Goal: Communication & Community: Answer question/provide support

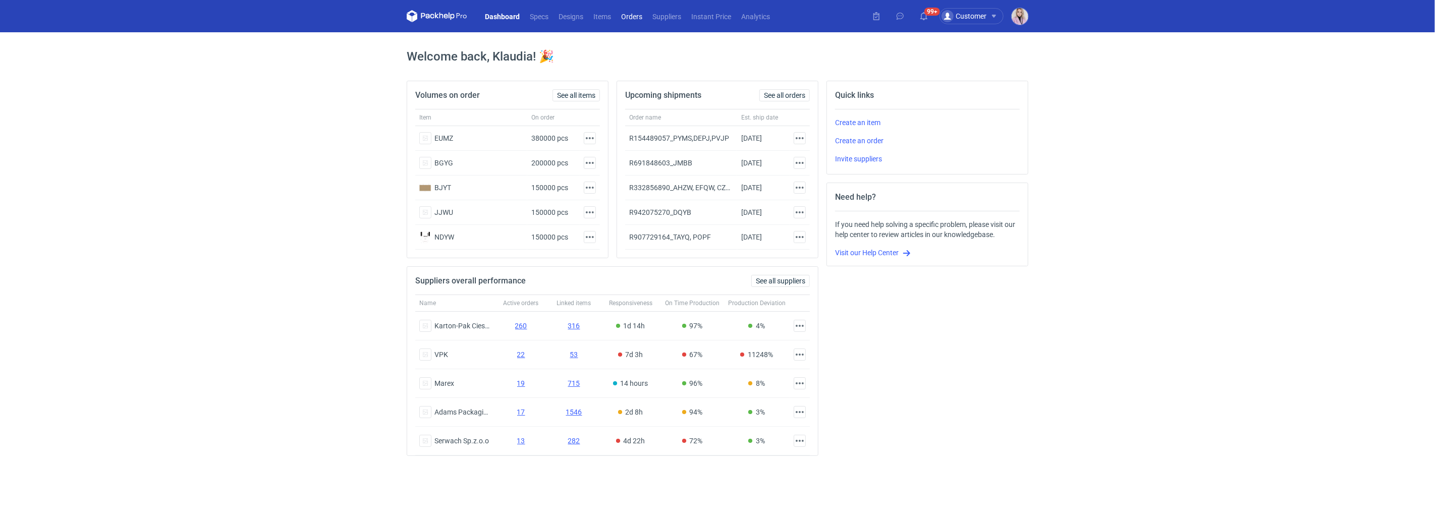
click at [626, 16] on link "Orders" at bounding box center [631, 16] width 31 height 12
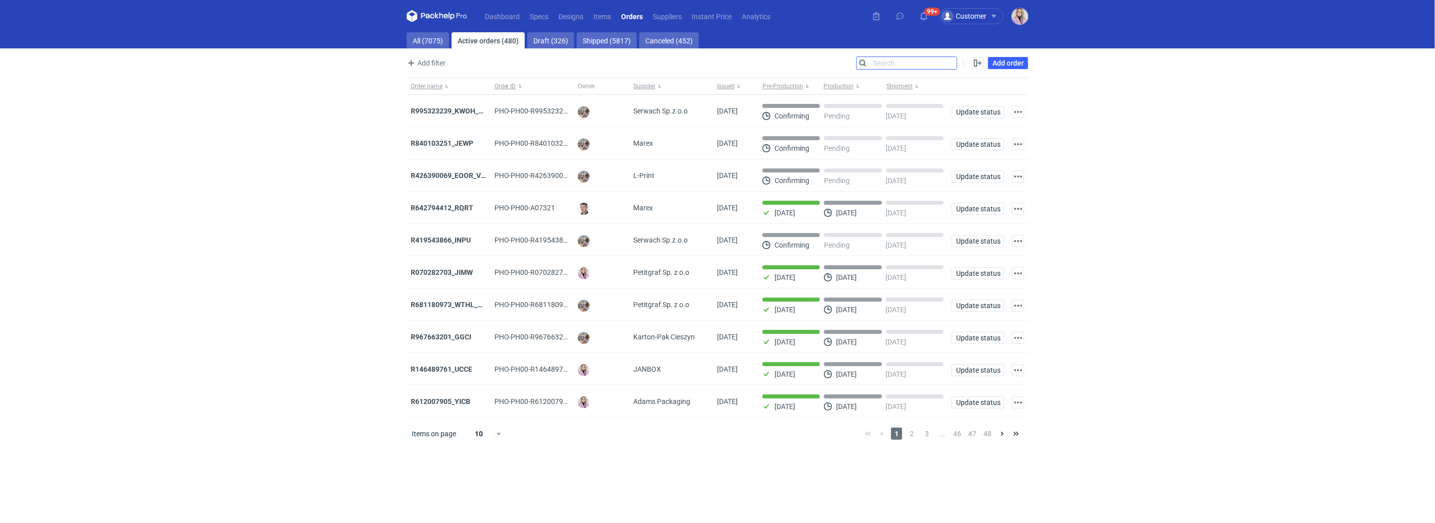
click at [954, 61] on input "Search" at bounding box center [907, 63] width 100 height 12
click at [663, 20] on link "Suppliers" at bounding box center [667, 16] width 39 height 12
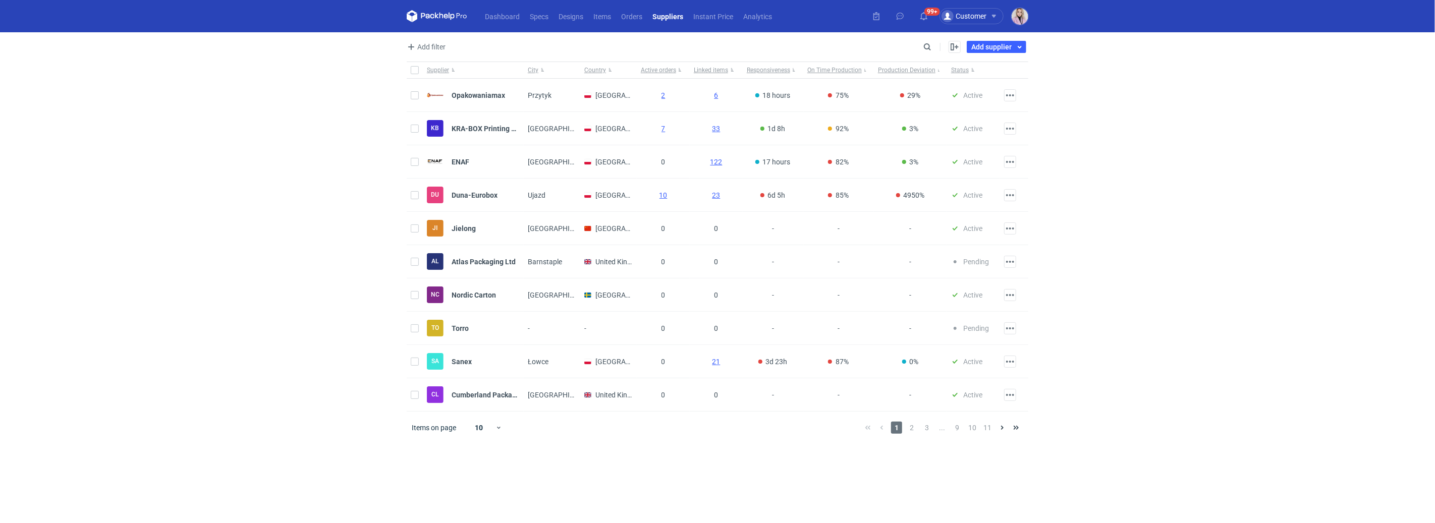
click at [918, 53] on div "Add filter Supplier City Country Search Enable all Disable all Supplier City Co…" at bounding box center [718, 50] width 622 height 21
click at [917, 54] on div "Add filter Supplier City Country Search Enable all Disable all Supplier City Co…" at bounding box center [718, 50] width 622 height 21
click at [923, 49] on input "Search" at bounding box center [884, 47] width 100 height 12
type input "adams"
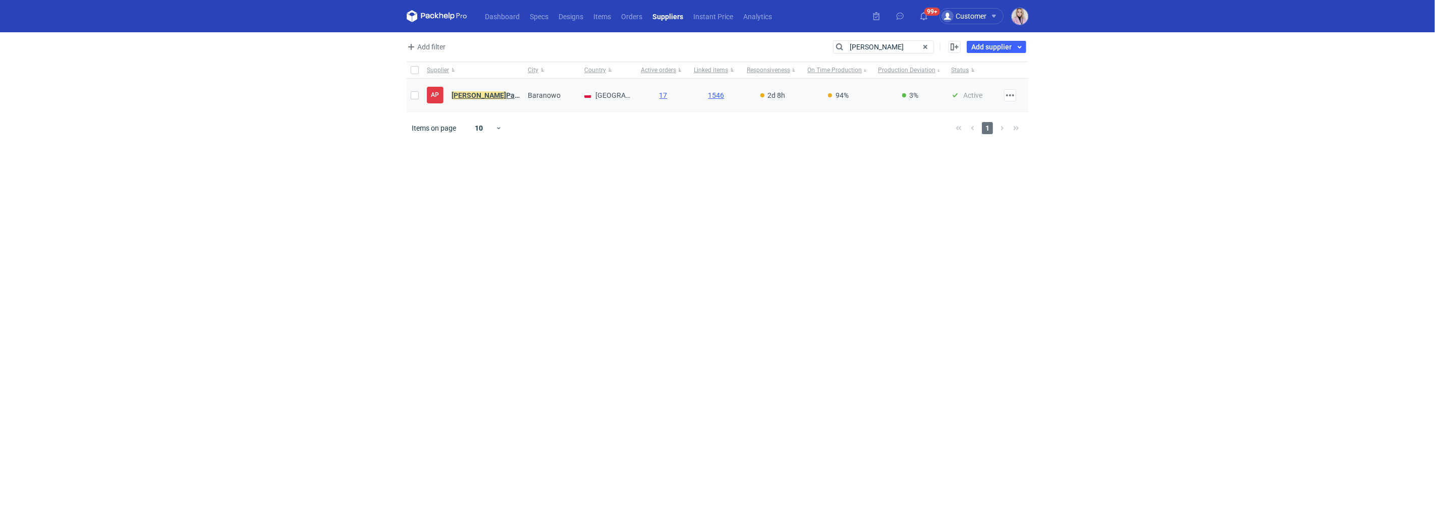
click at [483, 94] on strong "Adams Packaging" at bounding box center [496, 95] width 88 height 8
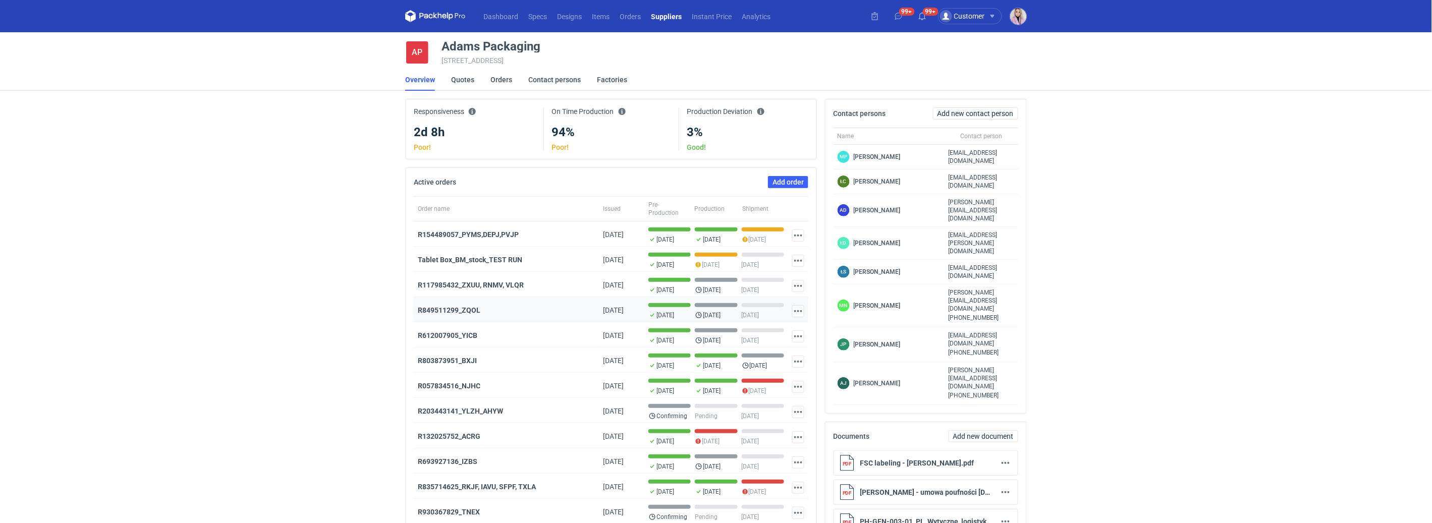
click at [510, 312] on div "R849511299_ZQOL" at bounding box center [506, 310] width 177 height 10
click at [473, 236] on strong "R154489057_PYMS,DEPJ,PVJP" at bounding box center [468, 235] width 101 height 8
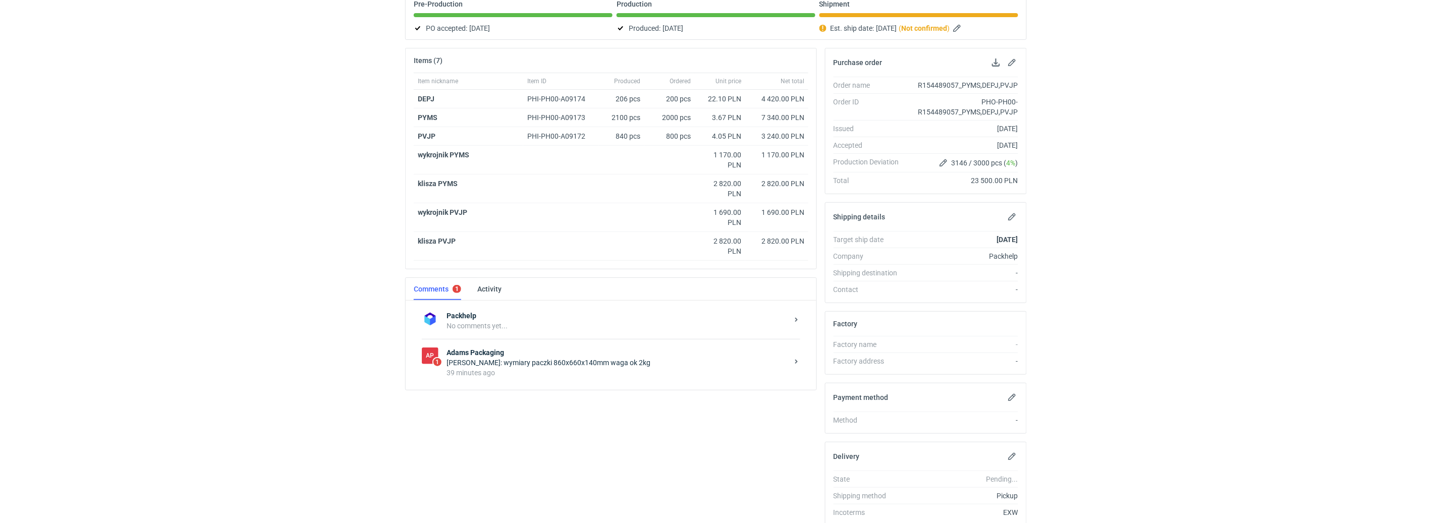
click at [548, 375] on div "39 minutes ago" at bounding box center [618, 373] width 342 height 10
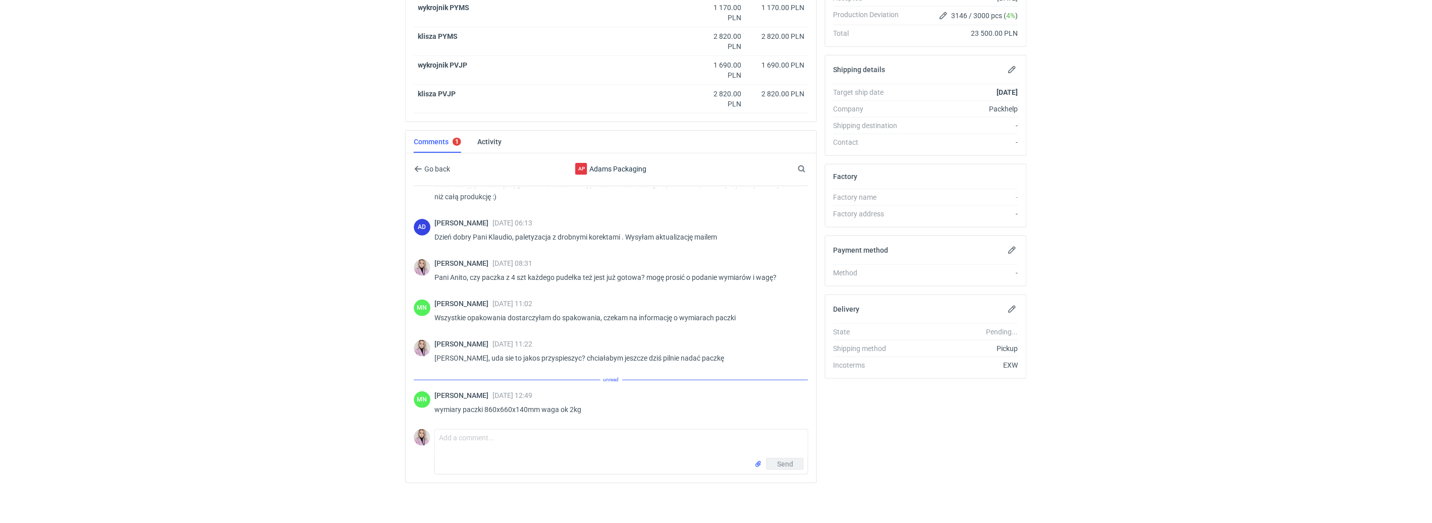
scroll to position [98, 0]
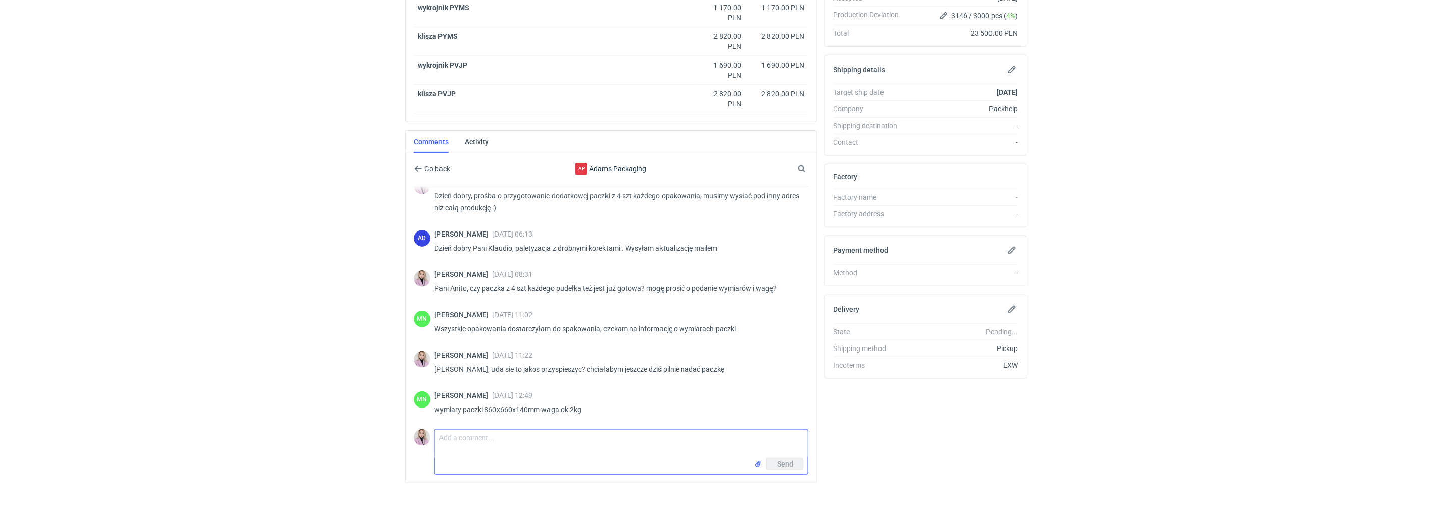
click at [470, 433] on textarea "Comment message" at bounding box center [621, 444] width 373 height 28
type textarea "Pani Małgosiu, etykieta na paczkę. Odbiór dziś w godz 14-16"
click at [755, 465] on input "file" at bounding box center [759, 464] width 8 height 11
click at [654, 432] on textarea "Pani Małgosiu, etykieta na paczkę. Odbiór dziś w godz 14-16" at bounding box center [621, 444] width 373 height 28
click at [643, 439] on textarea "Pani Małgosiu, etykieta na paczkę. Odbiór dziś w godz 14-16" at bounding box center [621, 444] width 373 height 28
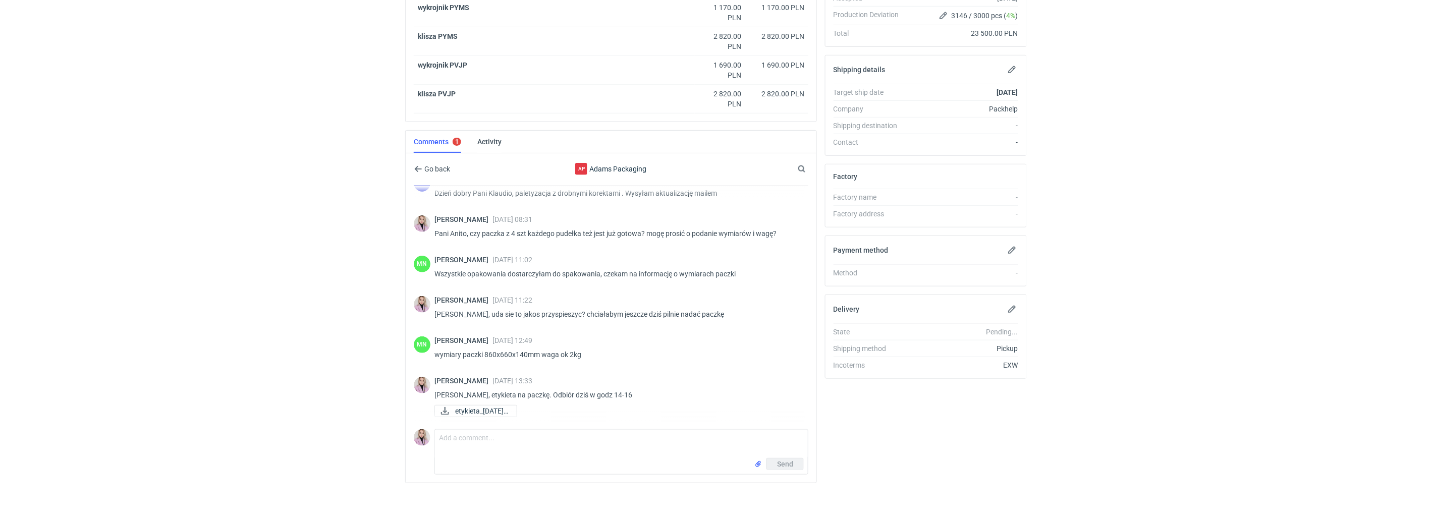
scroll to position [152, 0]
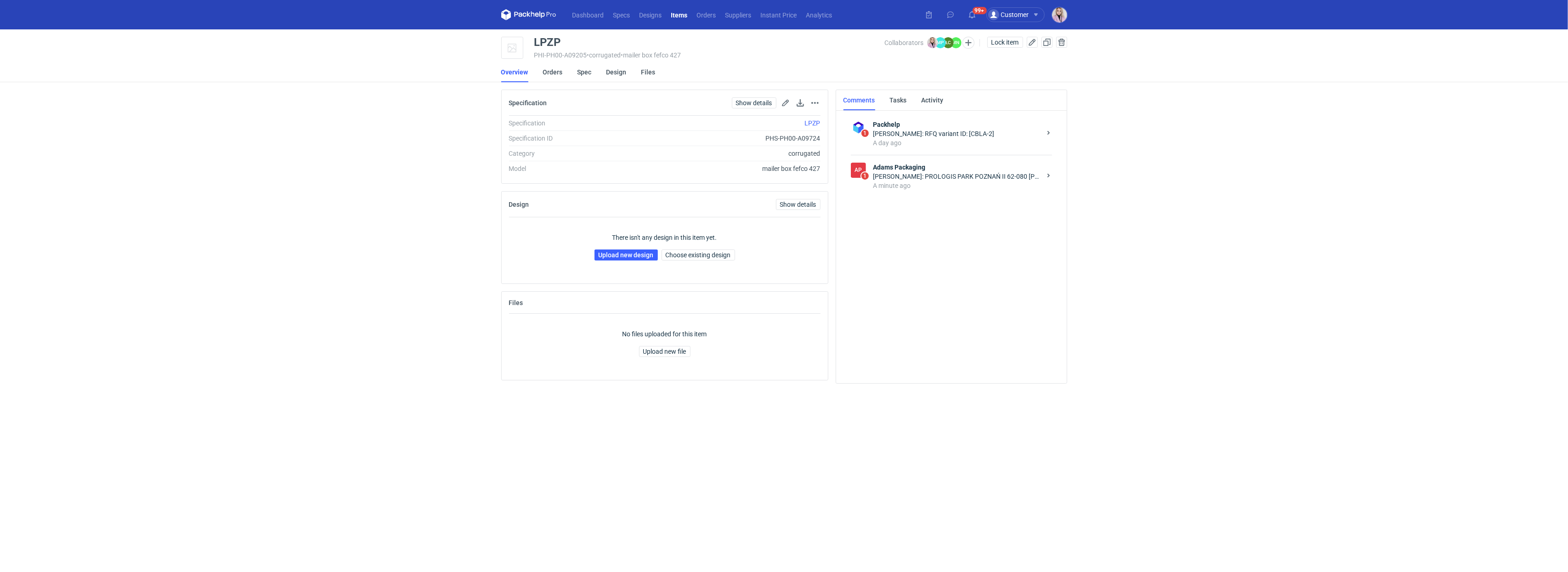
click at [940, 169] on strong "Adams Packaging" at bounding box center [956, 168] width 167 height 9
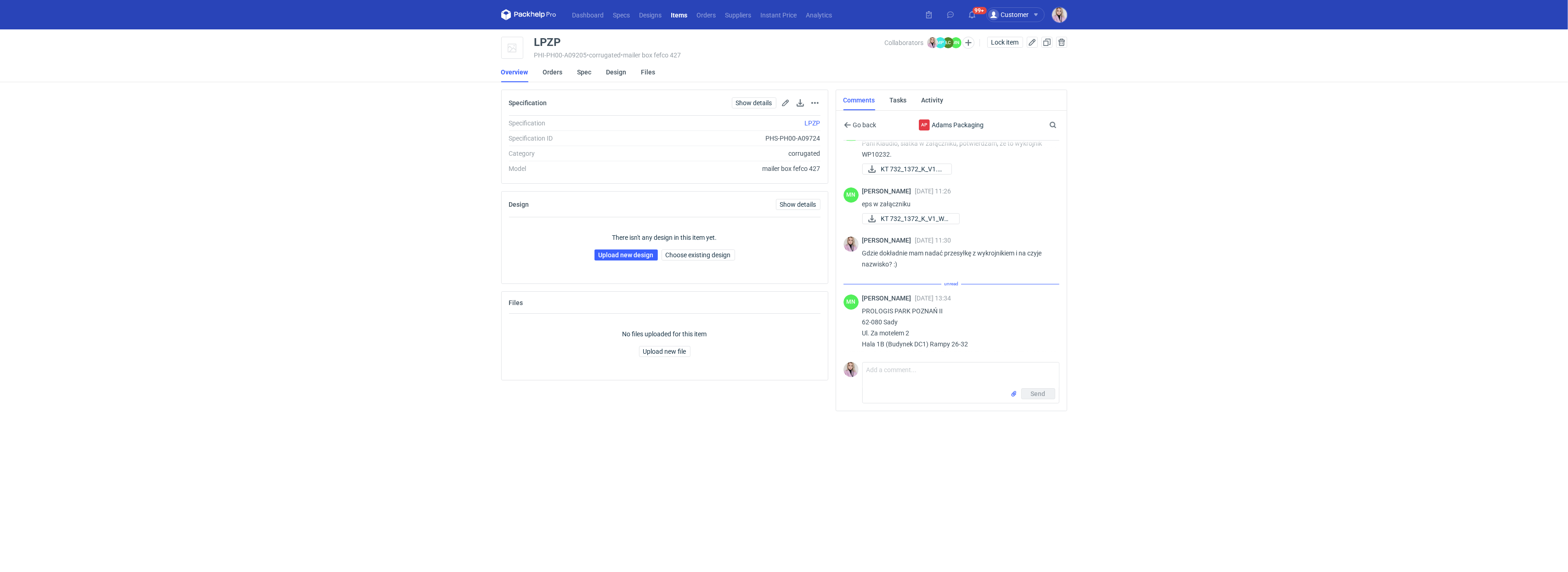
scroll to position [71, 0]
click at [553, 47] on div "LPZP" at bounding box center [547, 42] width 26 height 11
copy div "LPZP"
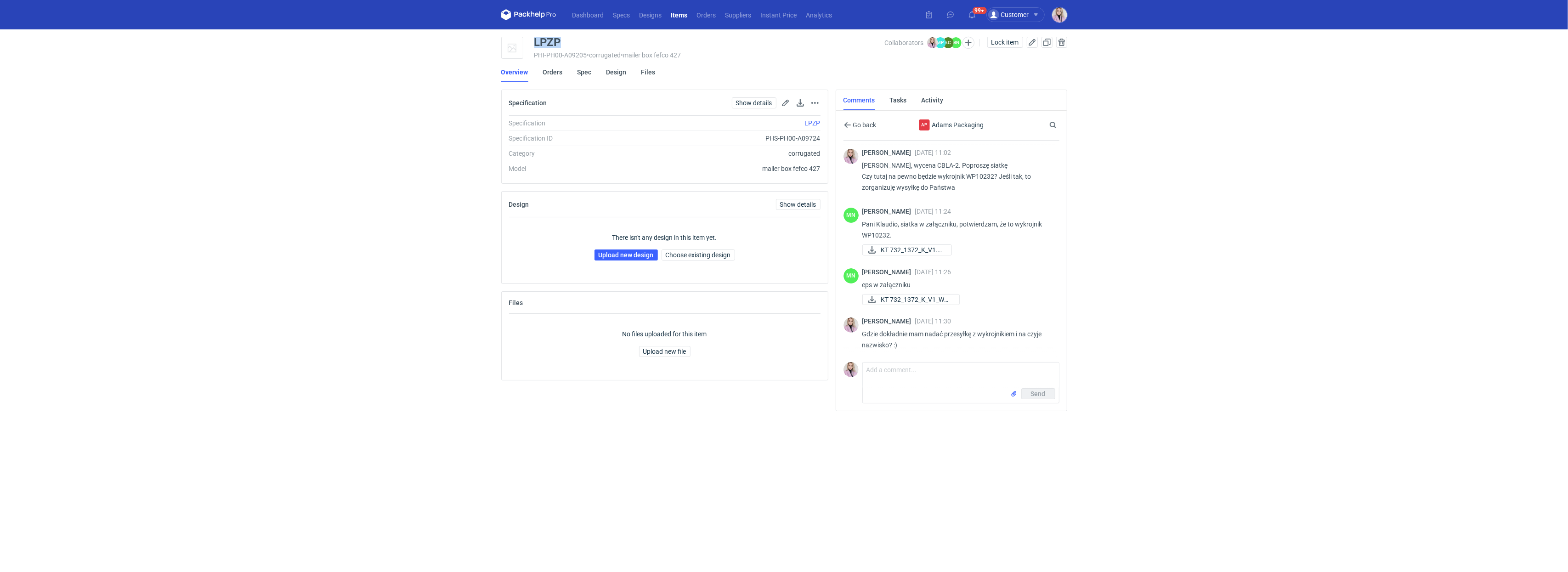
click at [875, 235] on p "Pani Klaudio, siatka w załączniku, potwierdzam, że to wykrojnik WP10232." at bounding box center [956, 230] width 189 height 22
copy p "WP10232"
click at [872, 235] on p "Pani Klaudio, siatka w załączniku, potwierdzam, że to wykrojnik WP10232." at bounding box center [956, 230] width 189 height 22
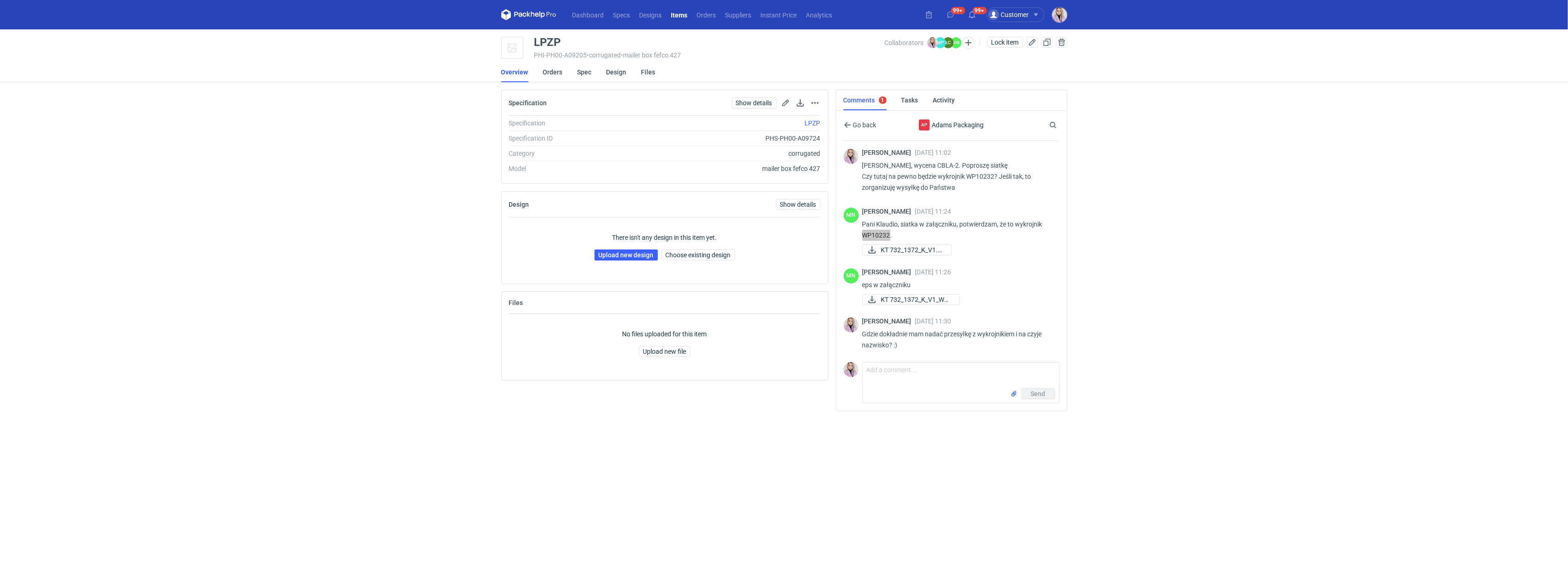
scroll to position [71, 0]
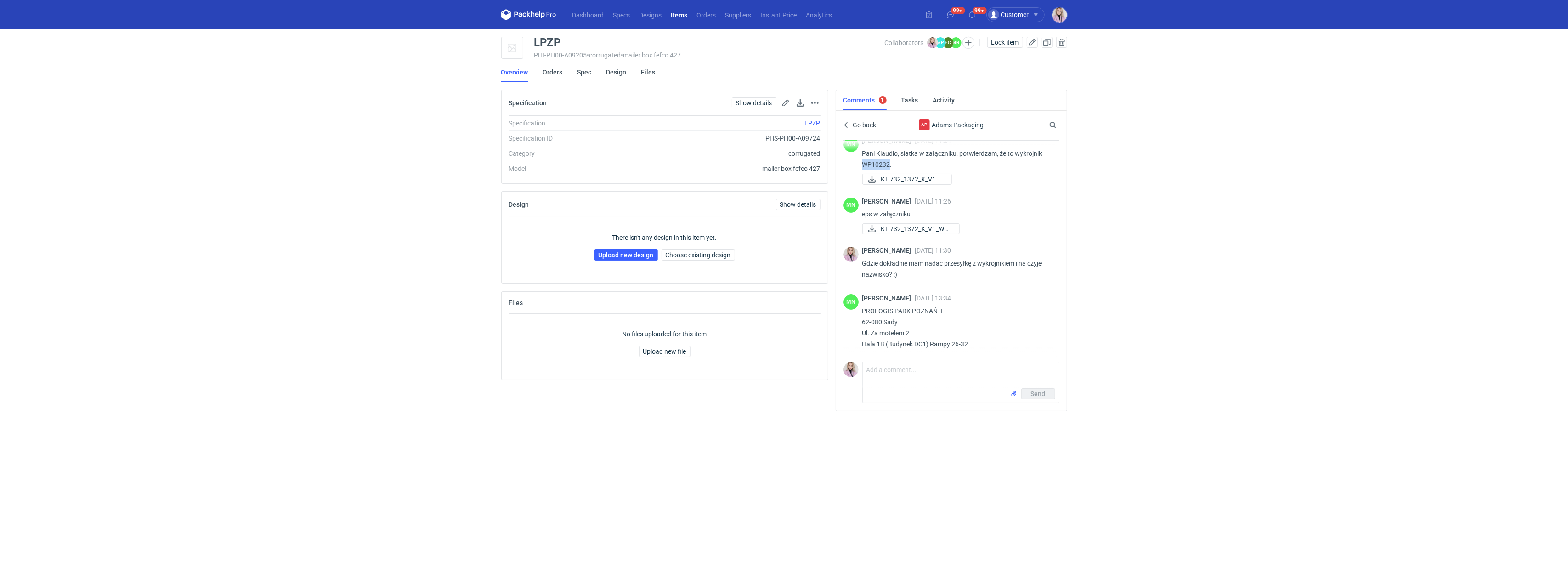
click at [882, 165] on p "Pani Klaudio, siatka w załączniku, potwierdzam, że to wykrojnik WP10232." at bounding box center [956, 159] width 189 height 22
click at [865, 165] on p "Pani Klaudio, siatka w załączniku, potwierdzam, że to wykrojnik WP10232." at bounding box center [956, 159] width 189 height 22
click at [883, 166] on p "Pani Klaudio, siatka w załączniku, potwierdzam, że to wykrojnik WP10232." at bounding box center [956, 159] width 189 height 22
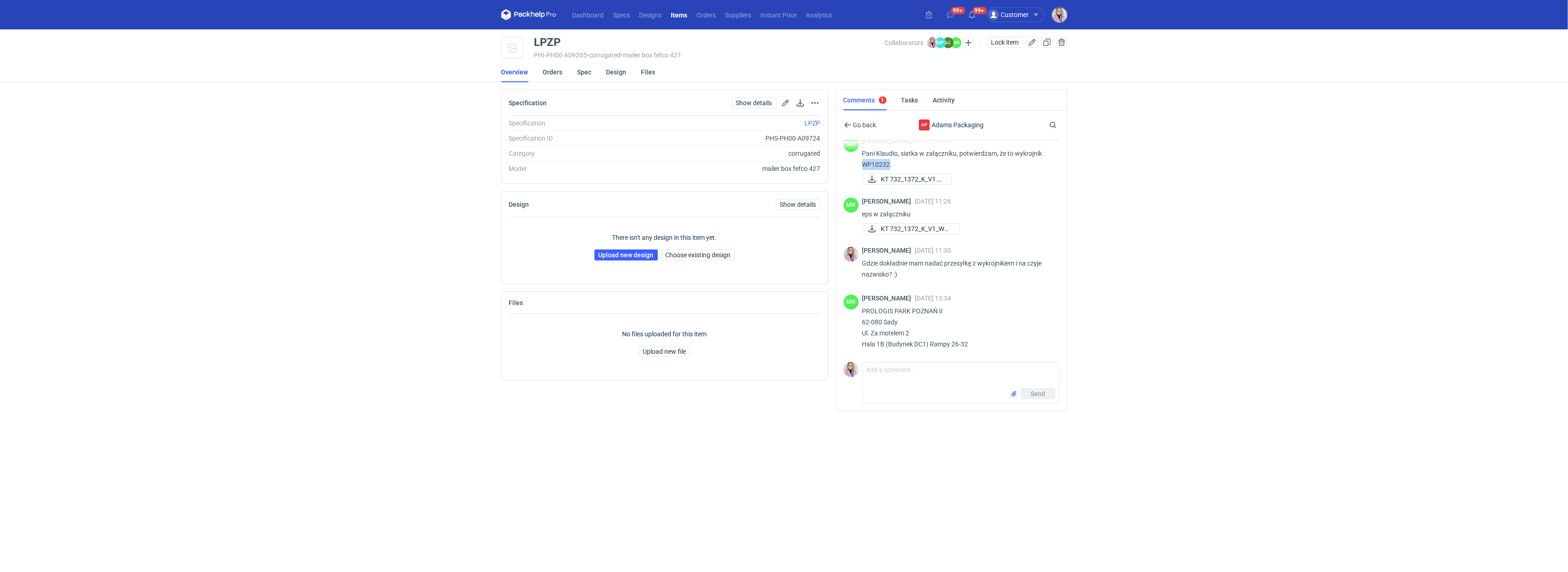
copy p "WP10232"
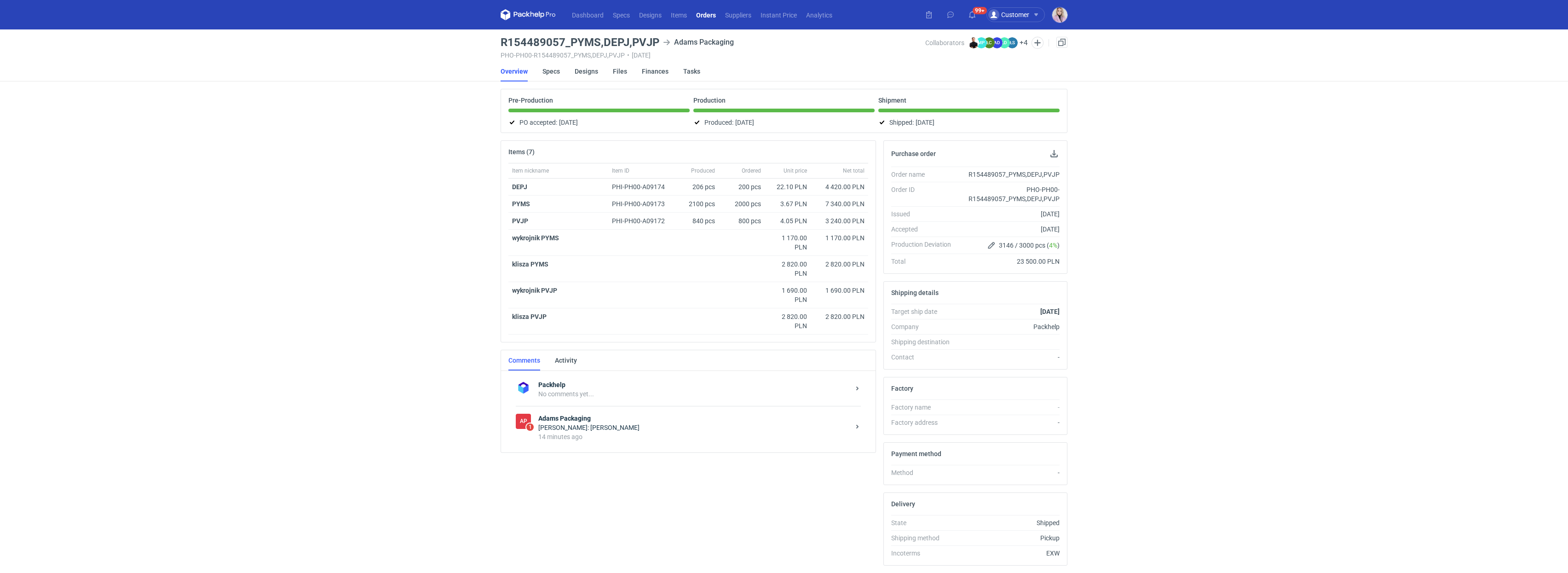
click at [651, 437] on div "14 minutes ago" at bounding box center [695, 437] width 312 height 9
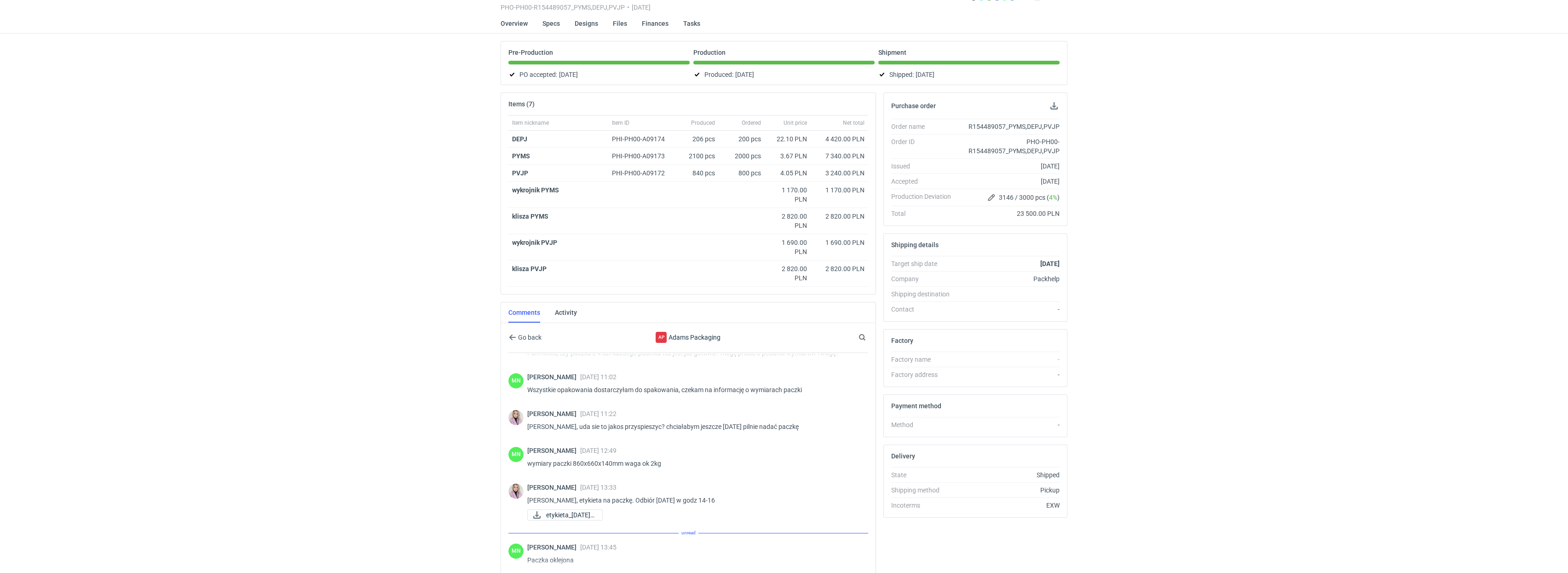
scroll to position [186, 0]
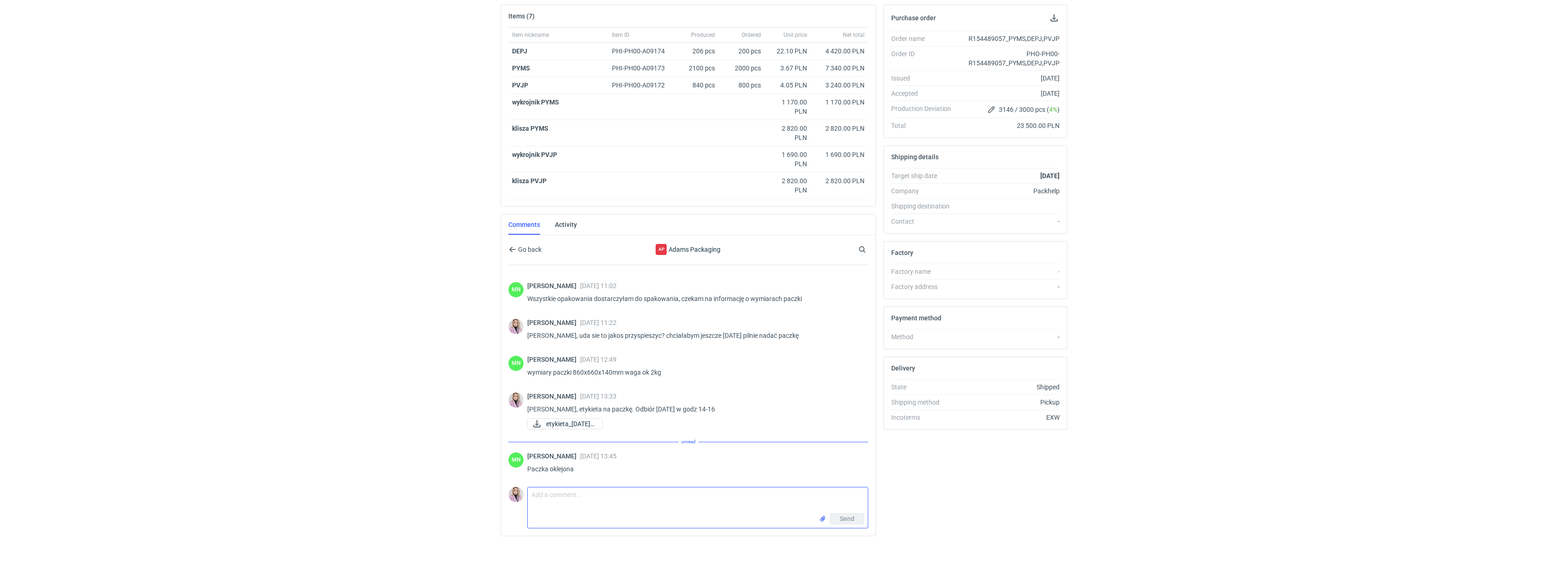
click at [584, 495] on textarea "Comment message" at bounding box center [697, 501] width 340 height 26
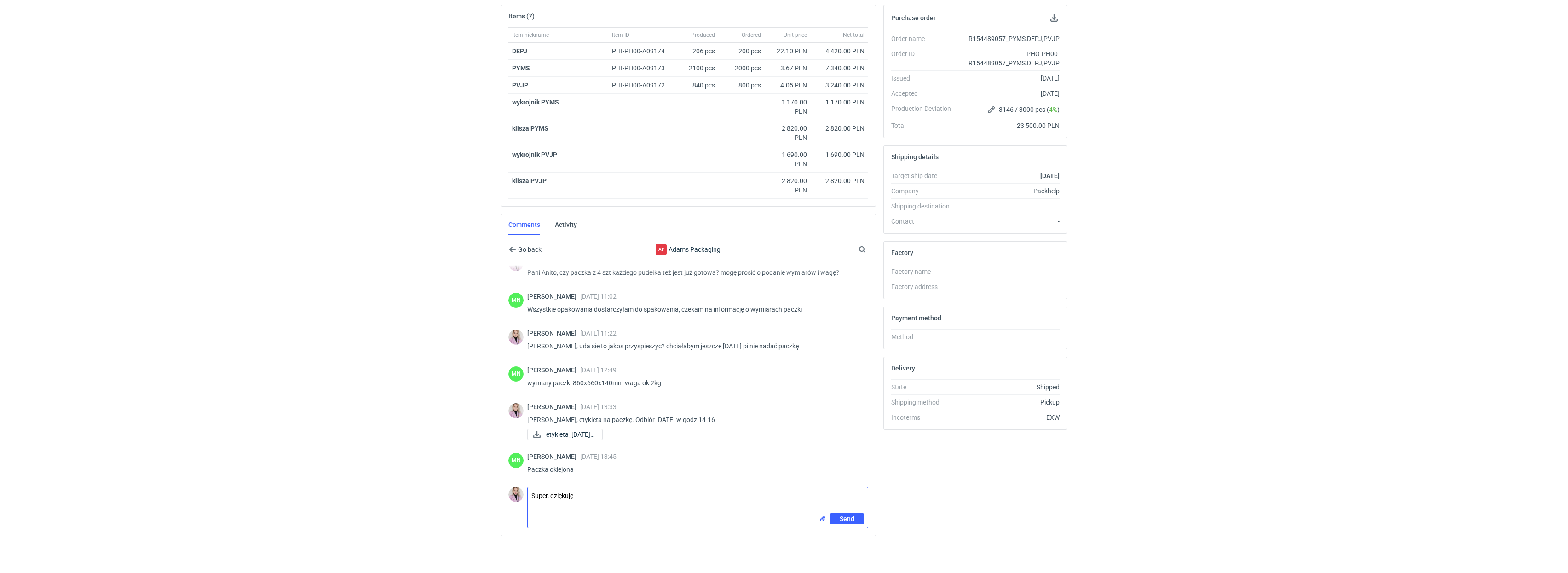
type textarea "Super, dziękuję"
